Goal: Transaction & Acquisition: Purchase product/service

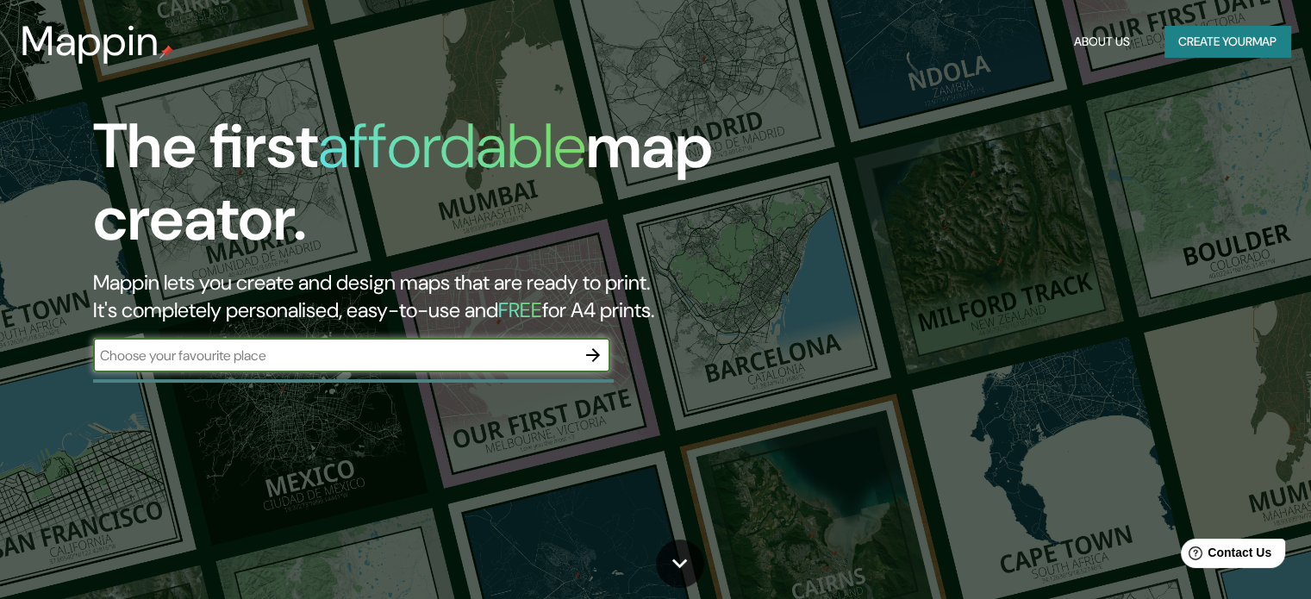
click at [459, 357] on input "text" at bounding box center [334, 356] width 483 height 20
click at [351, 353] on input "text" at bounding box center [334, 356] width 483 height 20
type input "i"
type input "universidad nacional de ingenieria"
click at [591, 350] on icon "button" at bounding box center [593, 355] width 21 height 21
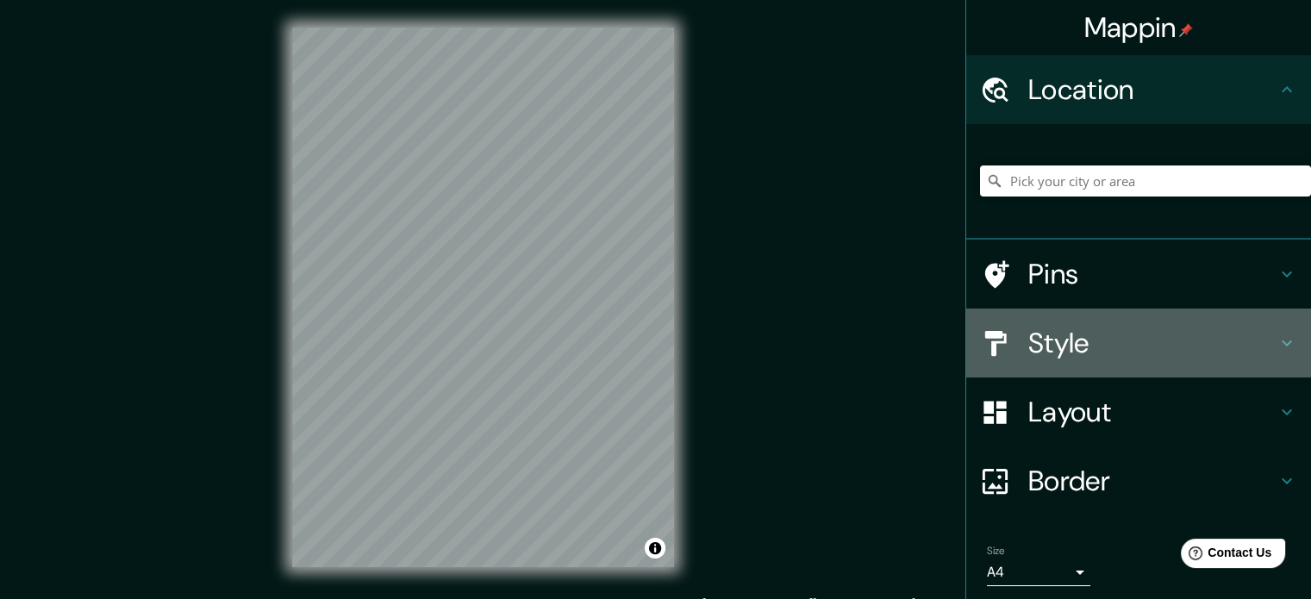
click at [1053, 361] on div "Style" at bounding box center [1139, 343] width 345 height 69
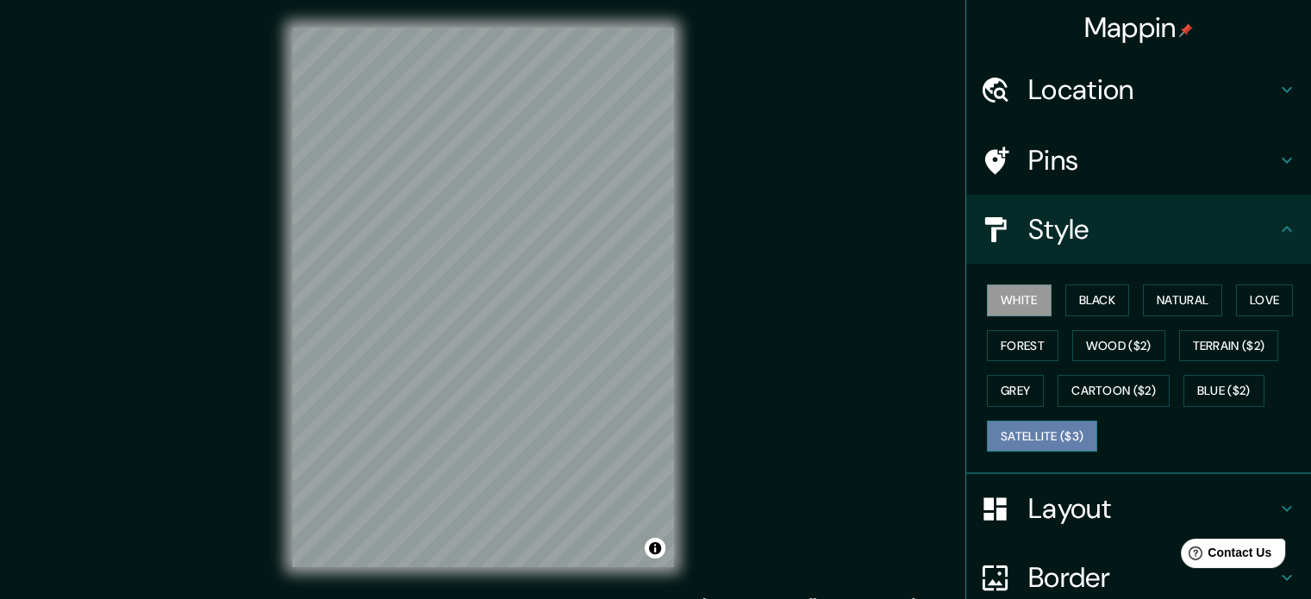
click at [1069, 441] on button "Satellite ($3)" at bounding box center [1042, 437] width 110 height 32
click at [1159, 147] on h4 "Pins" at bounding box center [1153, 160] width 248 height 34
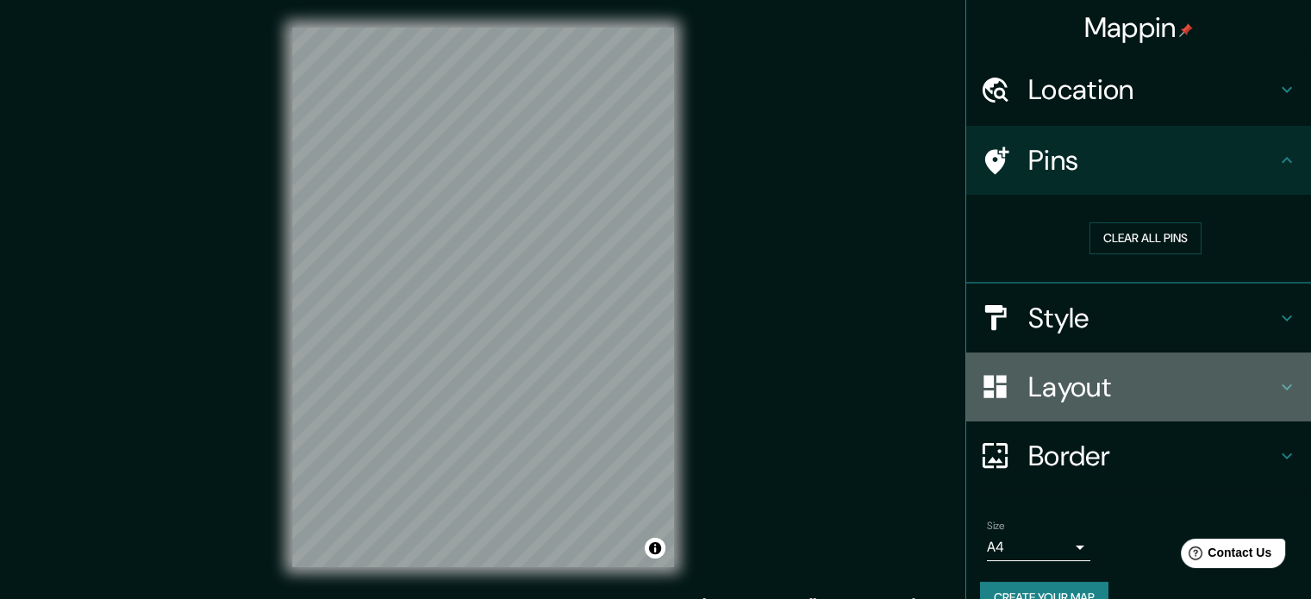
click at [1124, 407] on div "Layout" at bounding box center [1139, 387] width 345 height 69
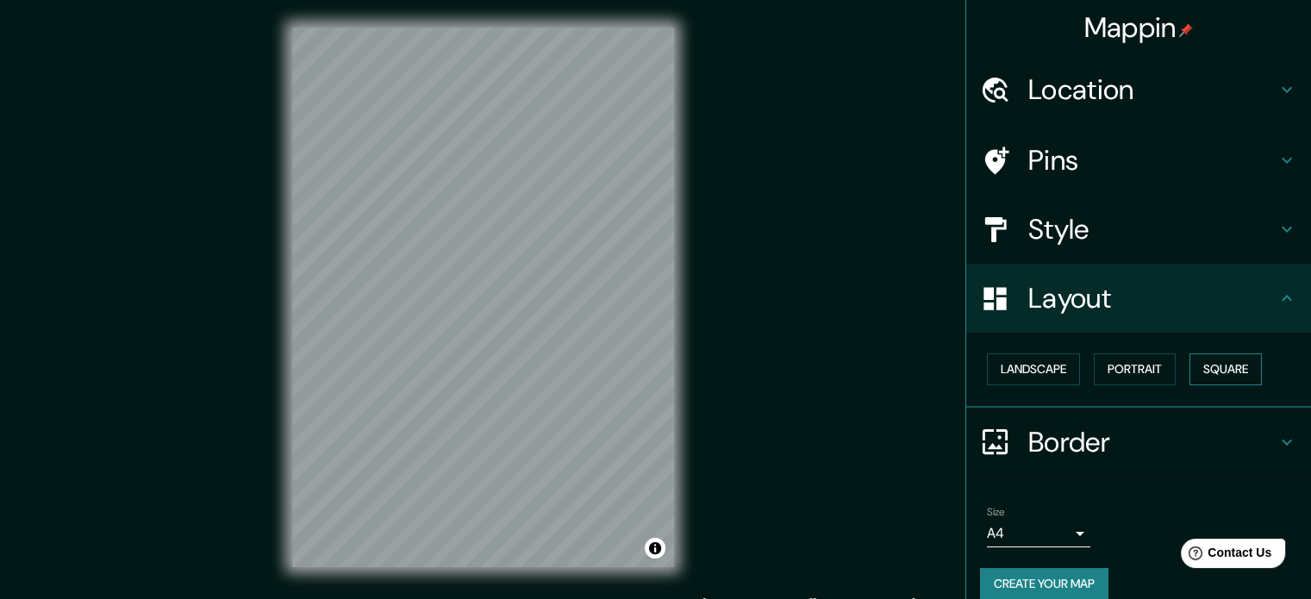
click at [1218, 363] on button "Square" at bounding box center [1226, 370] width 72 height 32
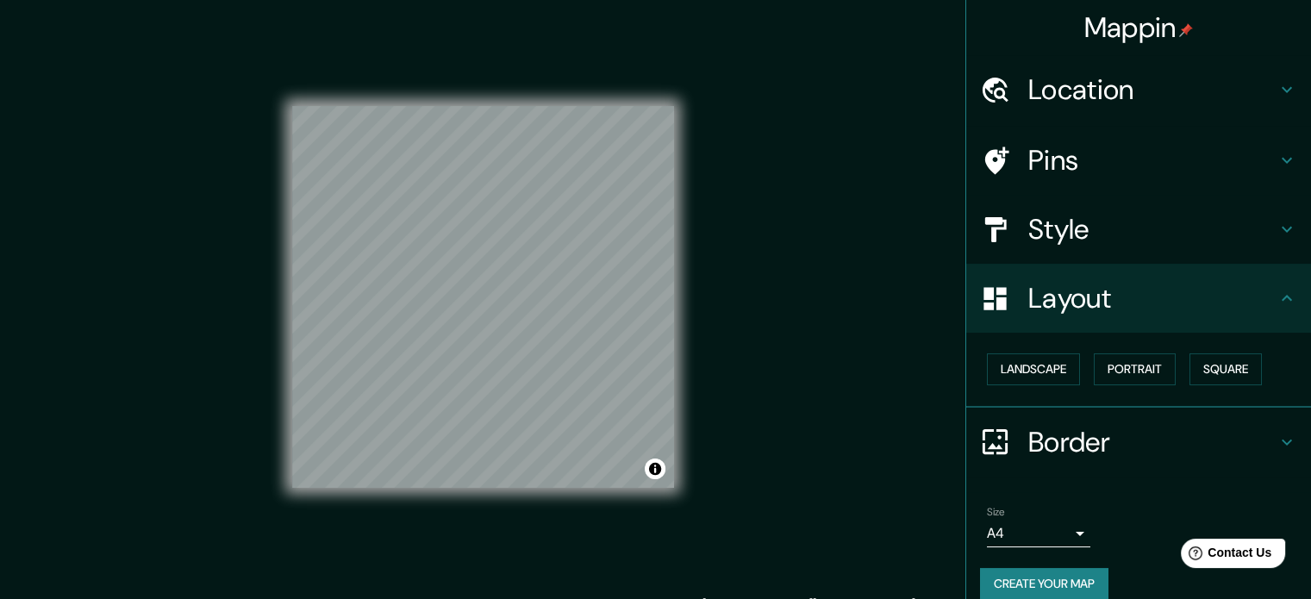
click at [773, 458] on div "Mappin Location Pins Style Layout Landscape Portrait Square Border Choose a bor…" at bounding box center [655, 311] width 1311 height 623
click at [682, 212] on div "© Mapbox © OpenStreetMap Improve this map © Maxar" at bounding box center [483, 297] width 437 height 595
click at [731, 278] on div "Mappin Location Pins Style Layout Landscape Portrait Square Border Choose a bor…" at bounding box center [655, 311] width 1311 height 623
click at [1128, 163] on h4 "Pins" at bounding box center [1153, 160] width 248 height 34
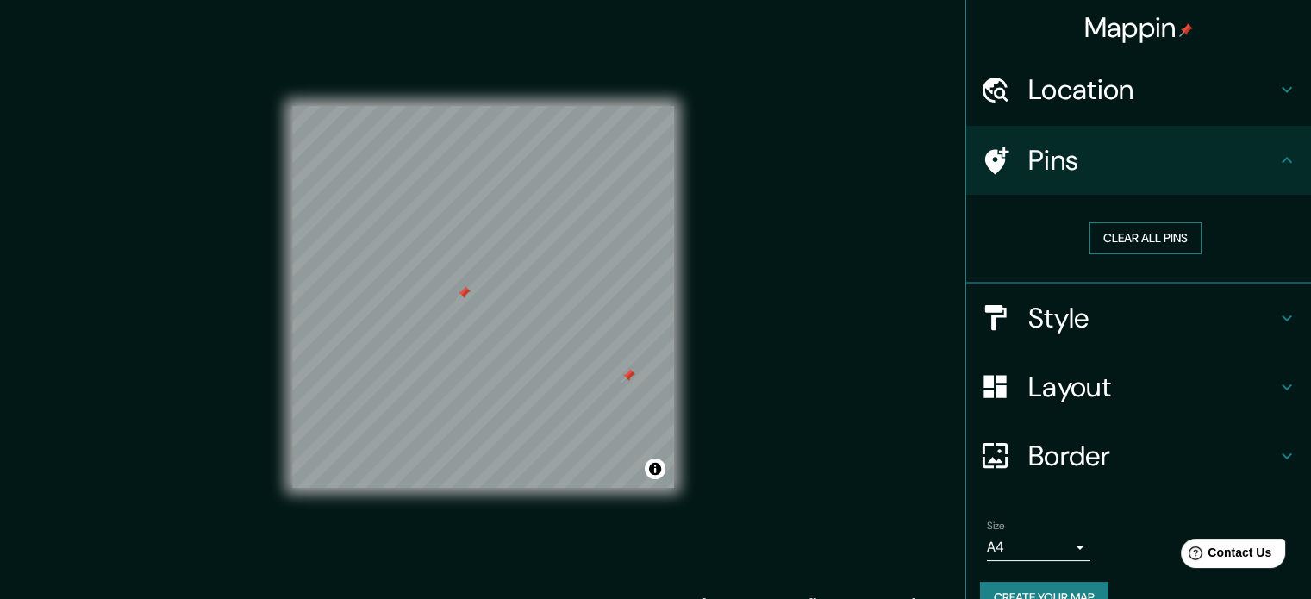
click at [1130, 247] on button "Clear all pins" at bounding box center [1146, 238] width 112 height 32
click at [845, 337] on div "Mappin Location Pins Clear all pins Style Layout Border Choose a border. Hint :…" at bounding box center [655, 311] width 1311 height 623
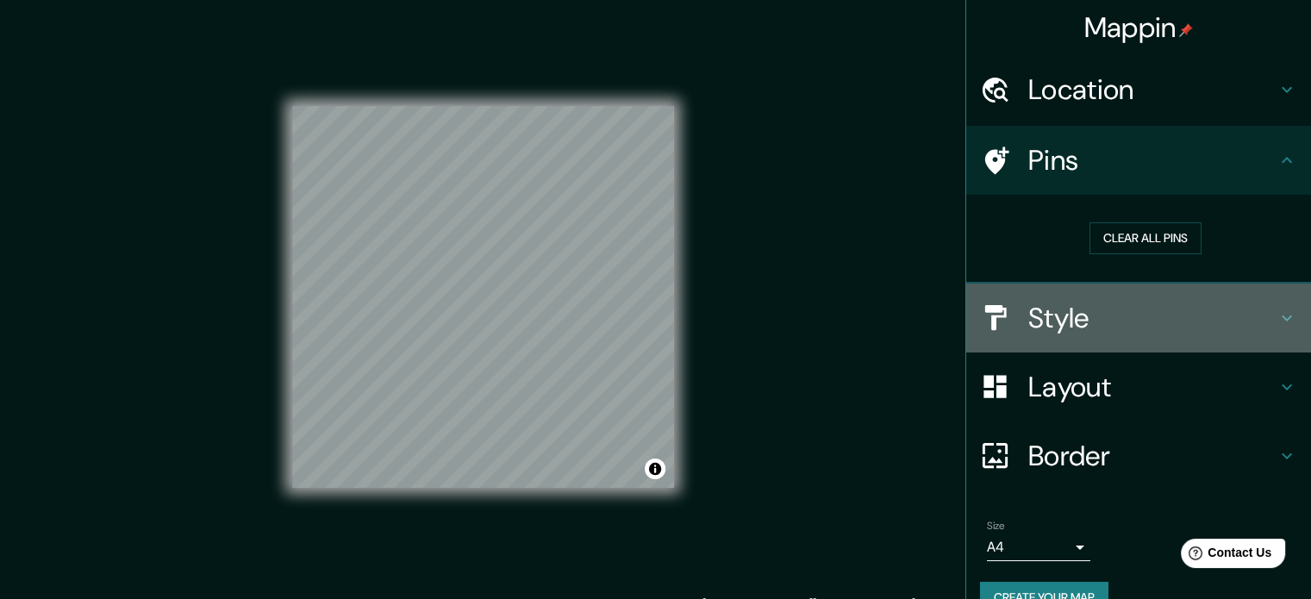
click at [1030, 301] on h4 "Style" at bounding box center [1153, 318] width 248 height 34
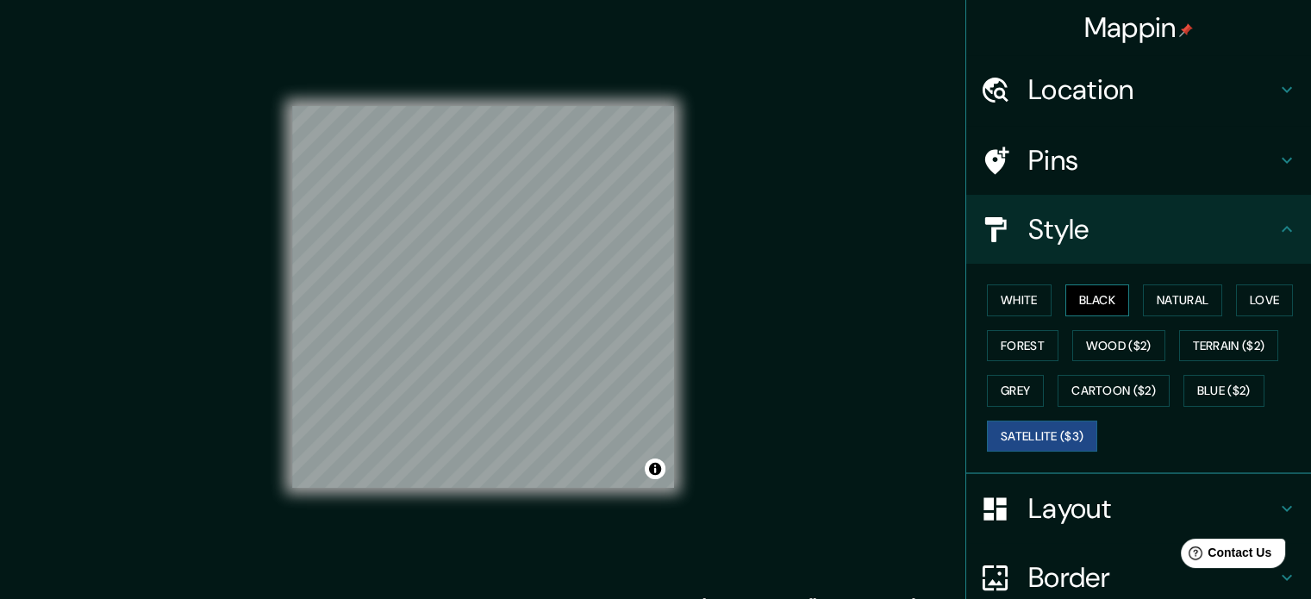
click at [1104, 306] on button "Black" at bounding box center [1098, 301] width 65 height 32
click at [1164, 296] on button "Natural" at bounding box center [1182, 301] width 79 height 32
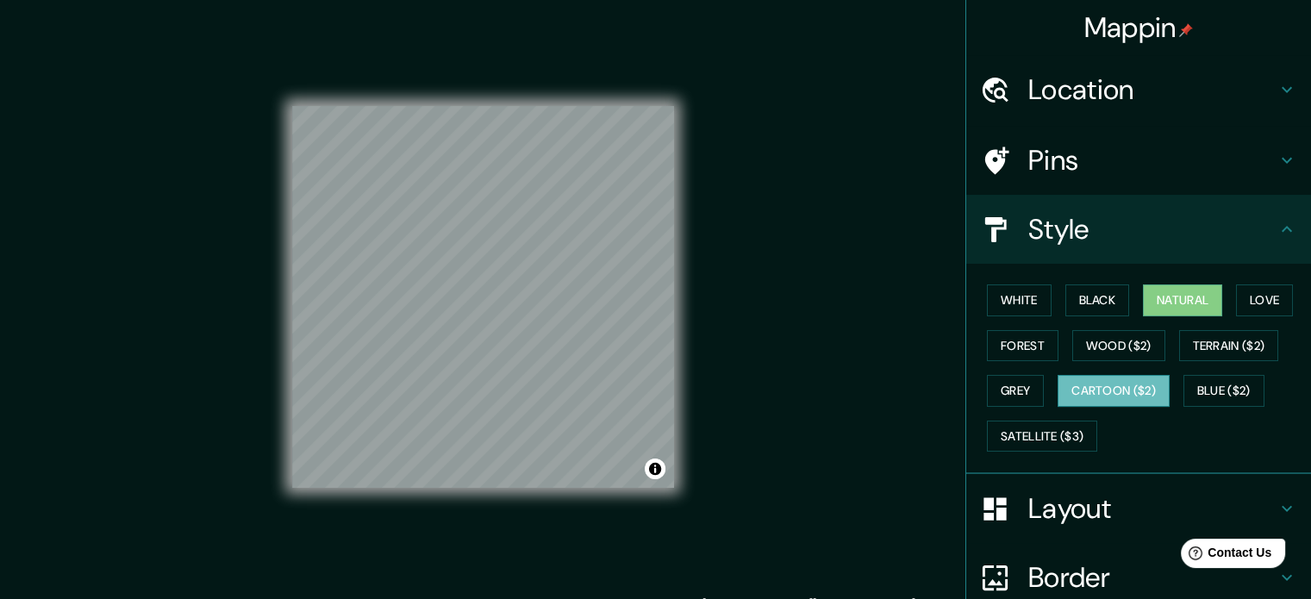
click at [1126, 379] on button "Cartoon ($2)" at bounding box center [1114, 391] width 112 height 32
click at [1111, 317] on div "White Black Natural Love Forest Wood ($2) Terrain ($2) Grey Cartoon ($2) Blue (…" at bounding box center [1145, 368] width 331 height 181
click at [1109, 336] on button "Wood ($2)" at bounding box center [1119, 346] width 93 height 32
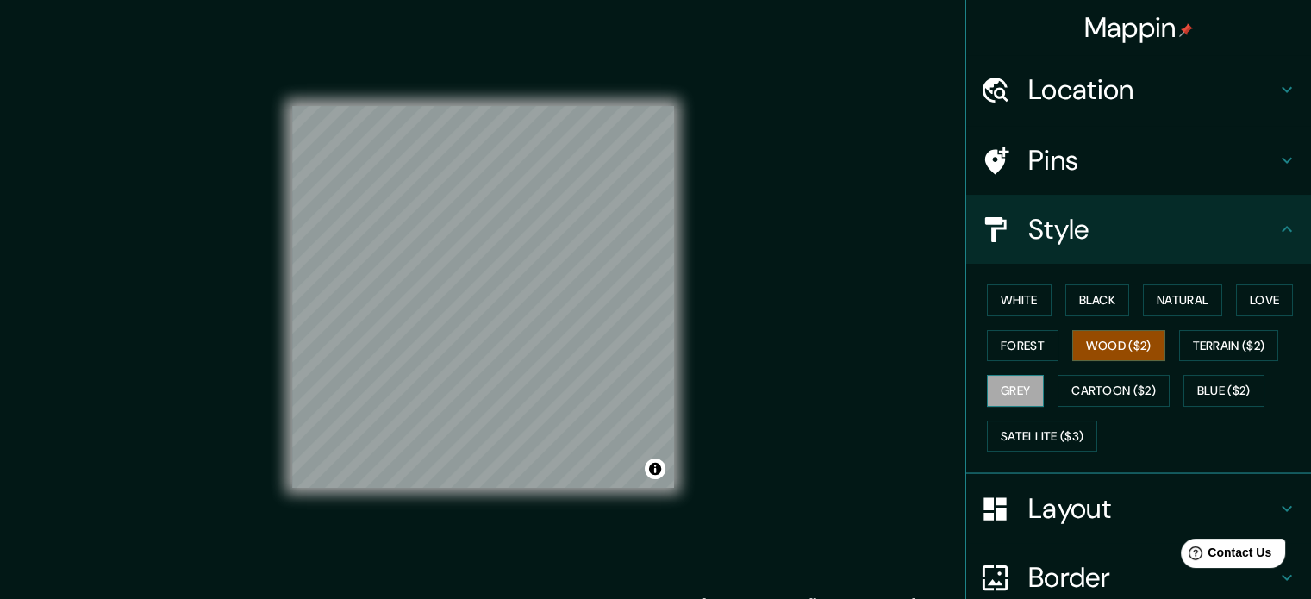
click at [994, 389] on button "Grey" at bounding box center [1015, 391] width 57 height 32
click at [1021, 437] on button "Satellite ($3)" at bounding box center [1042, 437] width 110 height 32
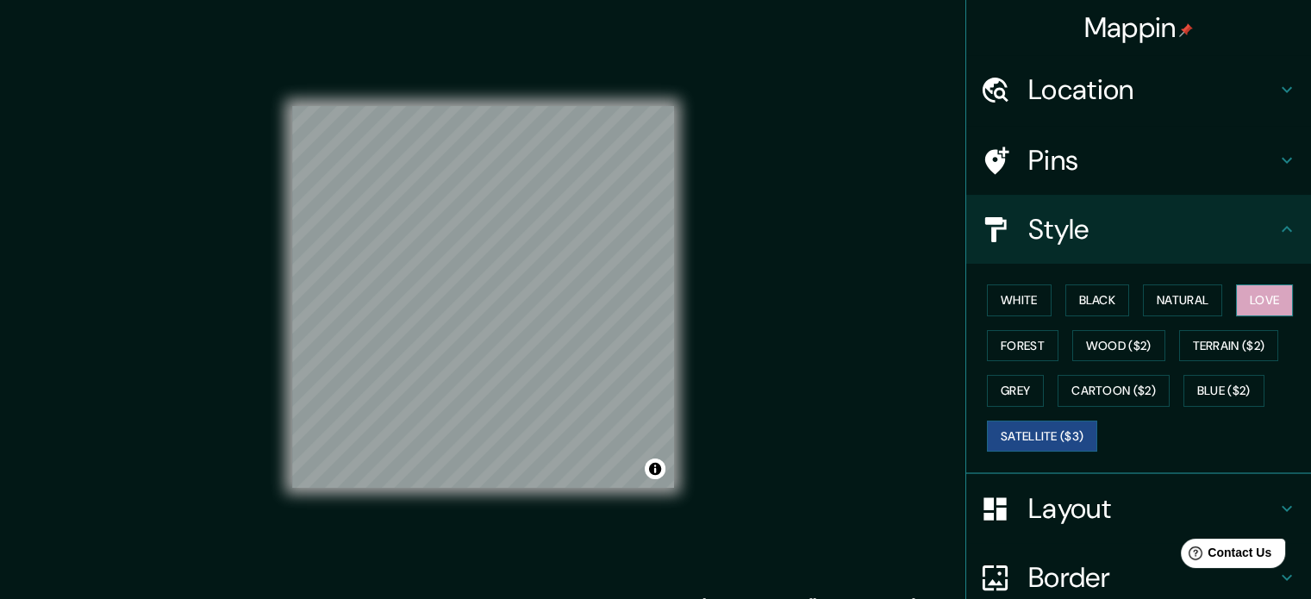
click at [1261, 292] on button "Love" at bounding box center [1264, 301] width 57 height 32
click at [996, 295] on button "White" at bounding box center [1019, 301] width 65 height 32
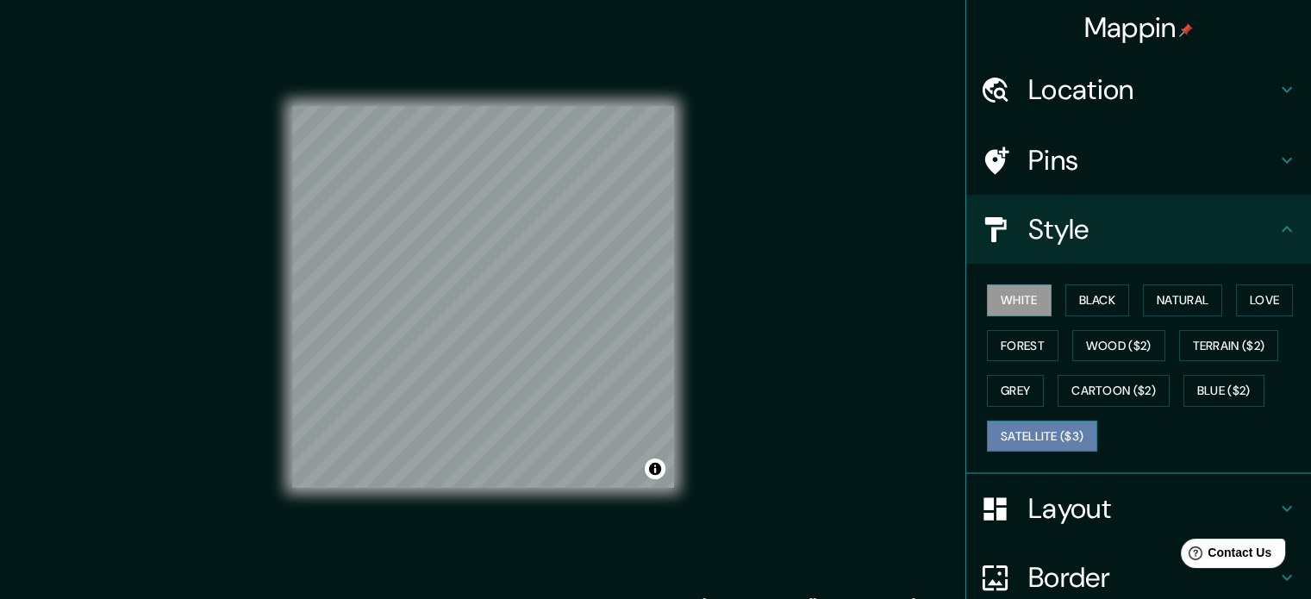
click at [1041, 436] on button "Satellite ($3)" at bounding box center [1042, 437] width 110 height 32
